Goal: Task Accomplishment & Management: Manage account settings

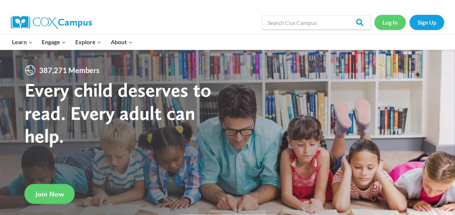
click at [395, 22] on link "Log In" at bounding box center [389, 22] width 31 height 15
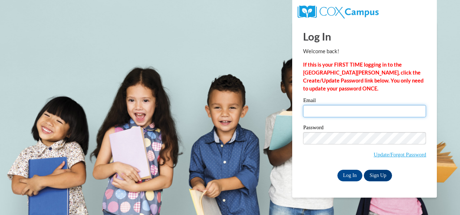
click at [322, 111] on input "Email" at bounding box center [364, 111] width 123 height 12
type input "[PERSON_NAME][EMAIL_ADDRESS][PERSON_NAME][PERSON_NAME][DOMAIN_NAME]"
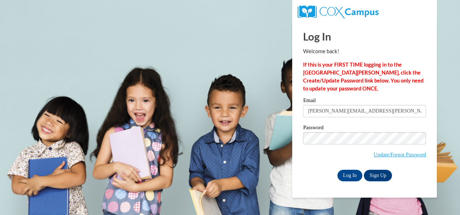
click at [308, 156] on span "Update/Forgot Password" at bounding box center [364, 147] width 123 height 30
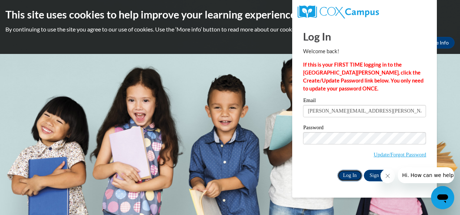
click at [346, 175] on input "Log In" at bounding box center [350, 176] width 25 height 12
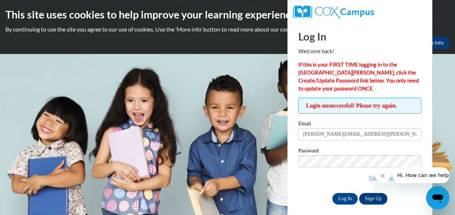
scroll to position [5, 0]
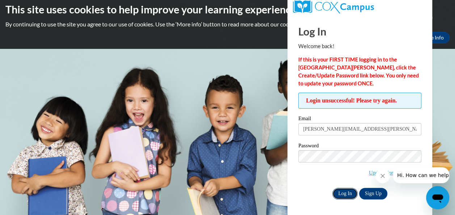
click at [343, 193] on input "Log In" at bounding box center [344, 194] width 25 height 12
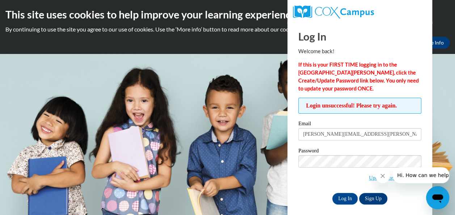
click at [244, 195] on body "This site uses cookies to help improve your learning experience. By continuing …" at bounding box center [227, 107] width 455 height 215
click at [332, 193] on input "Log In" at bounding box center [344, 199] width 25 height 12
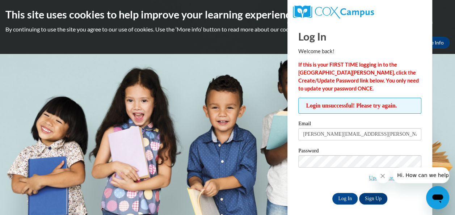
click at [332, 193] on input "Log In" at bounding box center [344, 199] width 25 height 12
click at [373, 179] on link "Update/Forgot Password" at bounding box center [395, 178] width 52 height 6
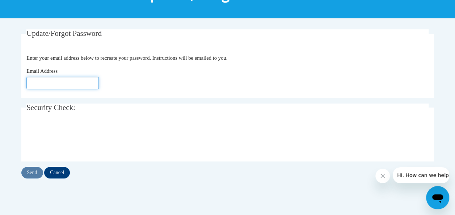
click at [54, 81] on input "Email Address" at bounding box center [62, 83] width 72 height 12
type input "[EMAIL_ADDRESS][PERSON_NAME][DOMAIN_NAME]"
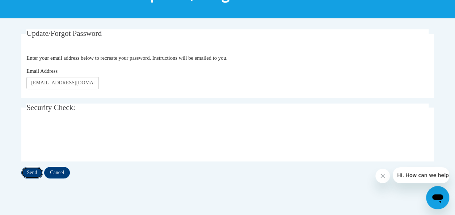
click at [33, 174] on input "Send" at bounding box center [32, 173] width 22 height 12
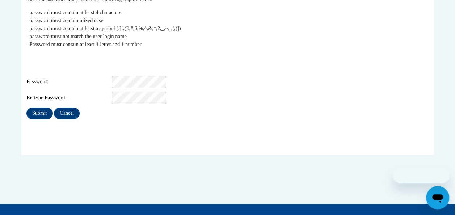
scroll to position [155, 0]
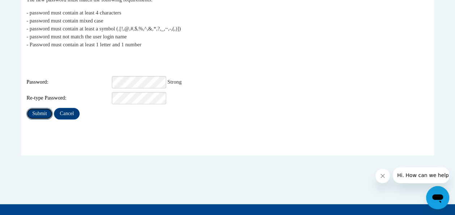
click at [36, 108] on input "Submit" at bounding box center [39, 114] width 26 height 12
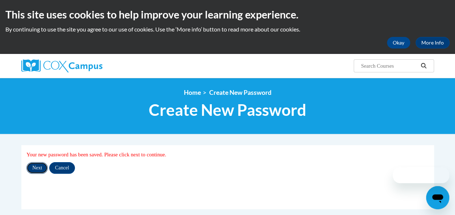
click at [35, 171] on input "Next" at bounding box center [36, 168] width 21 height 12
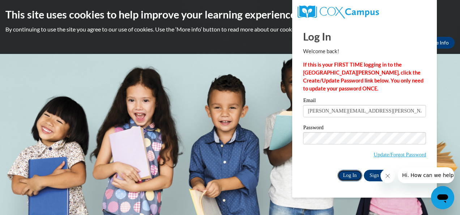
click at [349, 175] on input "Log In" at bounding box center [350, 176] width 25 height 12
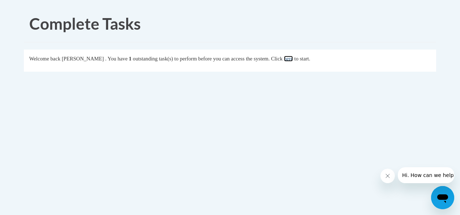
click at [293, 59] on link "here" at bounding box center [288, 59] width 9 height 6
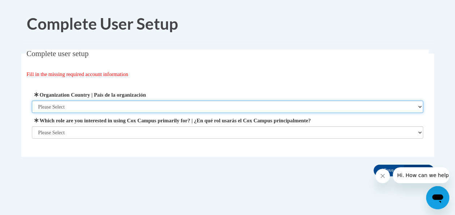
click at [108, 108] on select "Please Select [GEOGRAPHIC_DATA] | [GEOGRAPHIC_DATA] Outside of [GEOGRAPHIC_DATA…" at bounding box center [227, 107] width 391 height 12
select select "ad49bcad-a171-4b2e-b99c-48b446064914"
click at [32, 101] on select "Please Select [GEOGRAPHIC_DATA] | [GEOGRAPHIC_DATA] Outside of [GEOGRAPHIC_DATA…" at bounding box center [227, 107] width 391 height 12
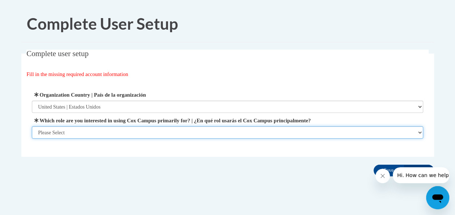
click at [96, 131] on select "Please Select College/University | Colegio/Universidad Community/Nonprofit Part…" at bounding box center [227, 132] width 391 height 12
select select "fbf2d438-af2f-41f8-98f1-81c410e29de3"
click at [32, 139] on select "Please Select College/University | Colegio/Universidad Community/Nonprofit Part…" at bounding box center [227, 132] width 391 height 12
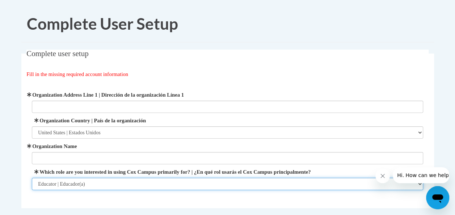
scroll to position [20, 0]
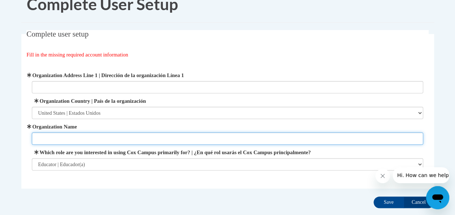
click at [61, 138] on input "Organization Name" at bounding box center [227, 138] width 391 height 12
type input "White Elementary School"
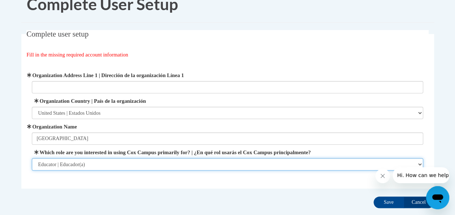
click at [114, 167] on select "Please Select College/University | Colegio/Universidad Community/Nonprofit Part…" at bounding box center [227, 164] width 391 height 12
click at [112, 167] on select "Please Select College/University | Colegio/Universidad Community/Nonprofit Part…" at bounding box center [227, 164] width 391 height 12
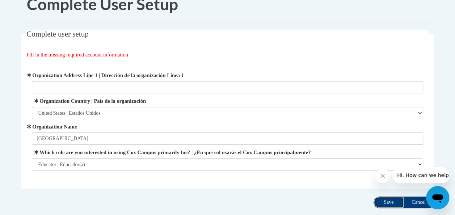
click at [379, 202] on input "Save" at bounding box center [389, 203] width 30 height 12
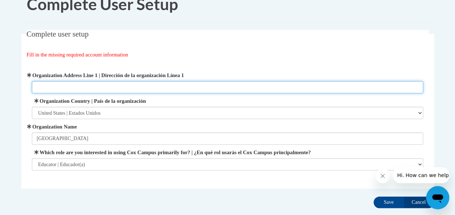
click at [60, 83] on input "Organization Address Line 1 | Dirección de la organización Línea 1" at bounding box center [227, 87] width 391 height 12
type input "505 Colonel Way White, Ga 30184"
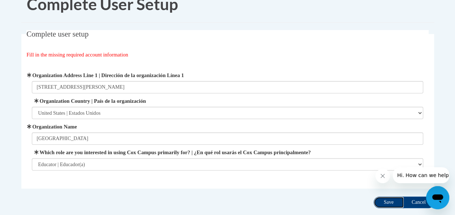
click at [380, 203] on input "Save" at bounding box center [389, 203] width 30 height 12
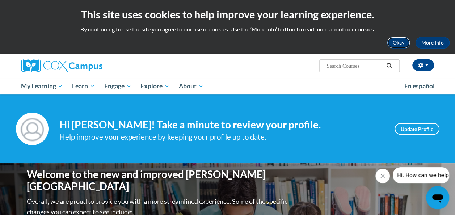
click at [396, 41] on button "Okay" at bounding box center [398, 43] width 23 height 12
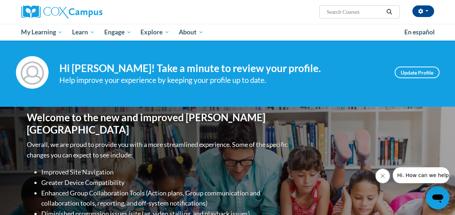
scroll to position [2, 0]
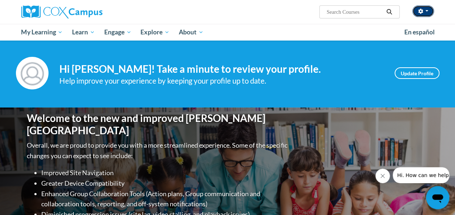
click at [425, 12] on button "button" at bounding box center [423, 11] width 22 height 12
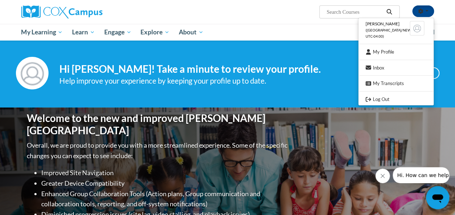
click at [399, 56] on ul "Kristen Cowart (America/New_York UTC-04:00) My Profile Inbox My Transcripts Log…" at bounding box center [396, 62] width 76 height 88
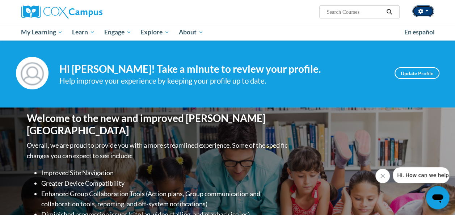
click at [427, 10] on span "button" at bounding box center [426, 10] width 3 height 1
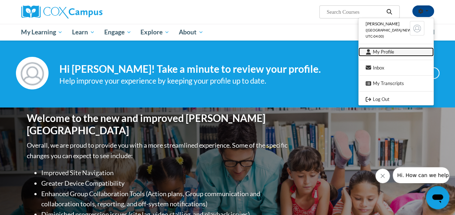
click at [382, 50] on link "My Profile" at bounding box center [395, 51] width 75 height 9
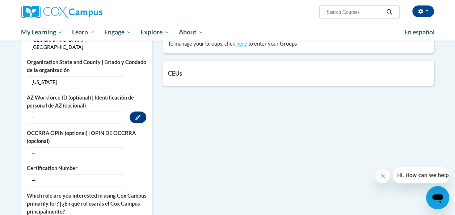
scroll to position [251, 0]
click at [49, 174] on span "—" at bounding box center [75, 180] width 97 height 12
click at [142, 174] on button "Edit" at bounding box center [138, 180] width 17 height 12
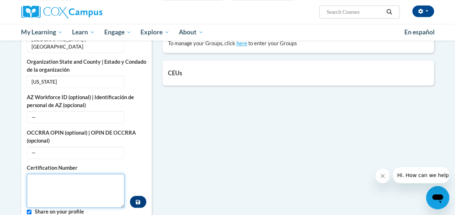
click at [53, 174] on textarea "Custom profile fields" at bounding box center [76, 191] width 98 height 34
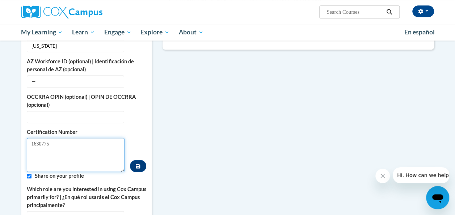
scroll to position [288, 0]
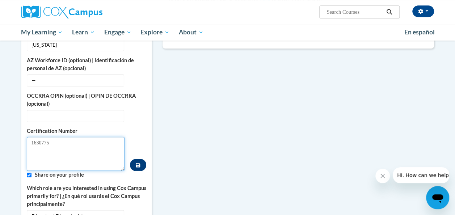
type textarea "1630775"
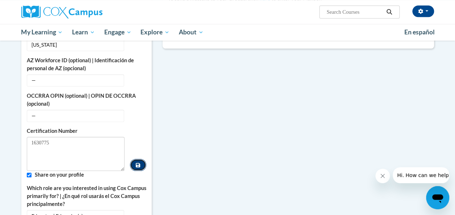
click at [142, 159] on button "Custom profile fields" at bounding box center [138, 165] width 16 height 12
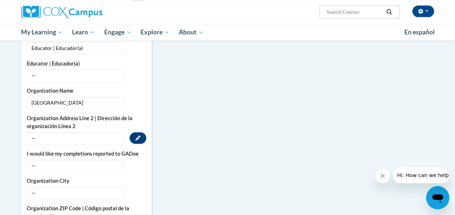
scroll to position [426, 0]
click at [138, 162] on icon "Custom profile fields" at bounding box center [137, 164] width 5 height 5
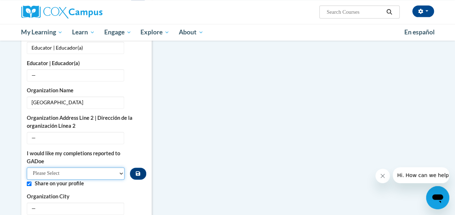
click at [58, 167] on select "Please Select Yes No" at bounding box center [76, 173] width 98 height 12
select select "603ba6f8-c7dd-435b-84cd-d4c8cfb77024"
click at [27, 167] on select "Please Select Yes No" at bounding box center [76, 173] width 98 height 12
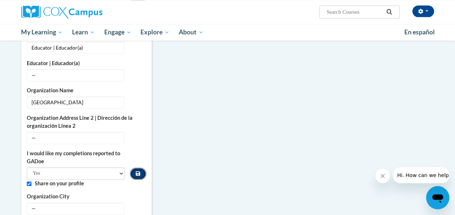
click at [141, 168] on button "Custom profile fields" at bounding box center [138, 174] width 16 height 12
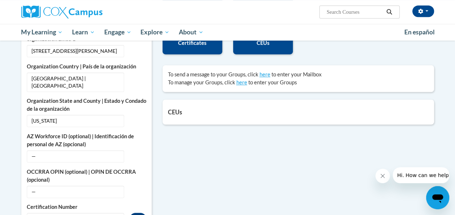
scroll to position [0, 0]
